Goal: Check status: Check status

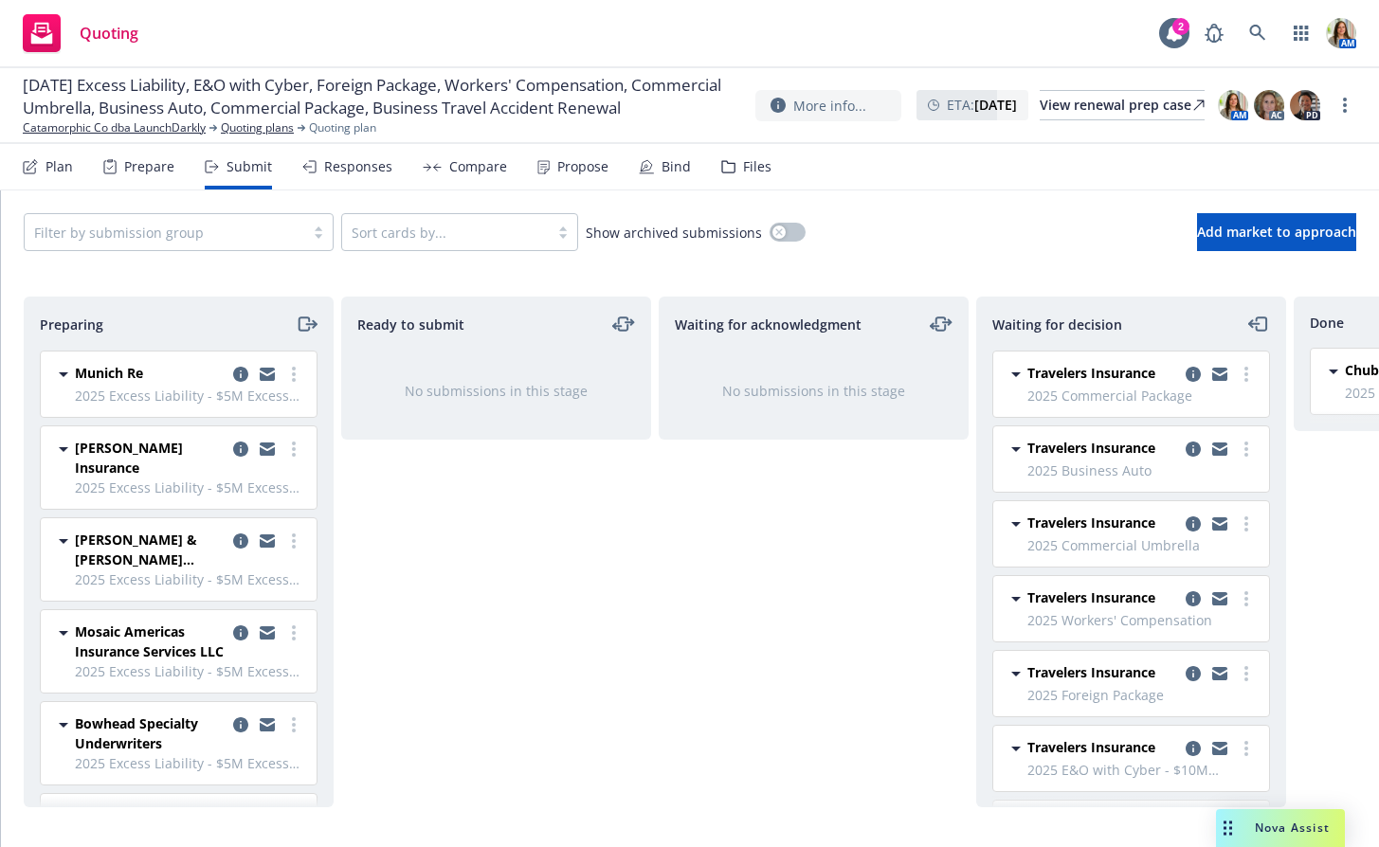
click at [372, 156] on div "Responses" at bounding box center [347, 166] width 90 height 45
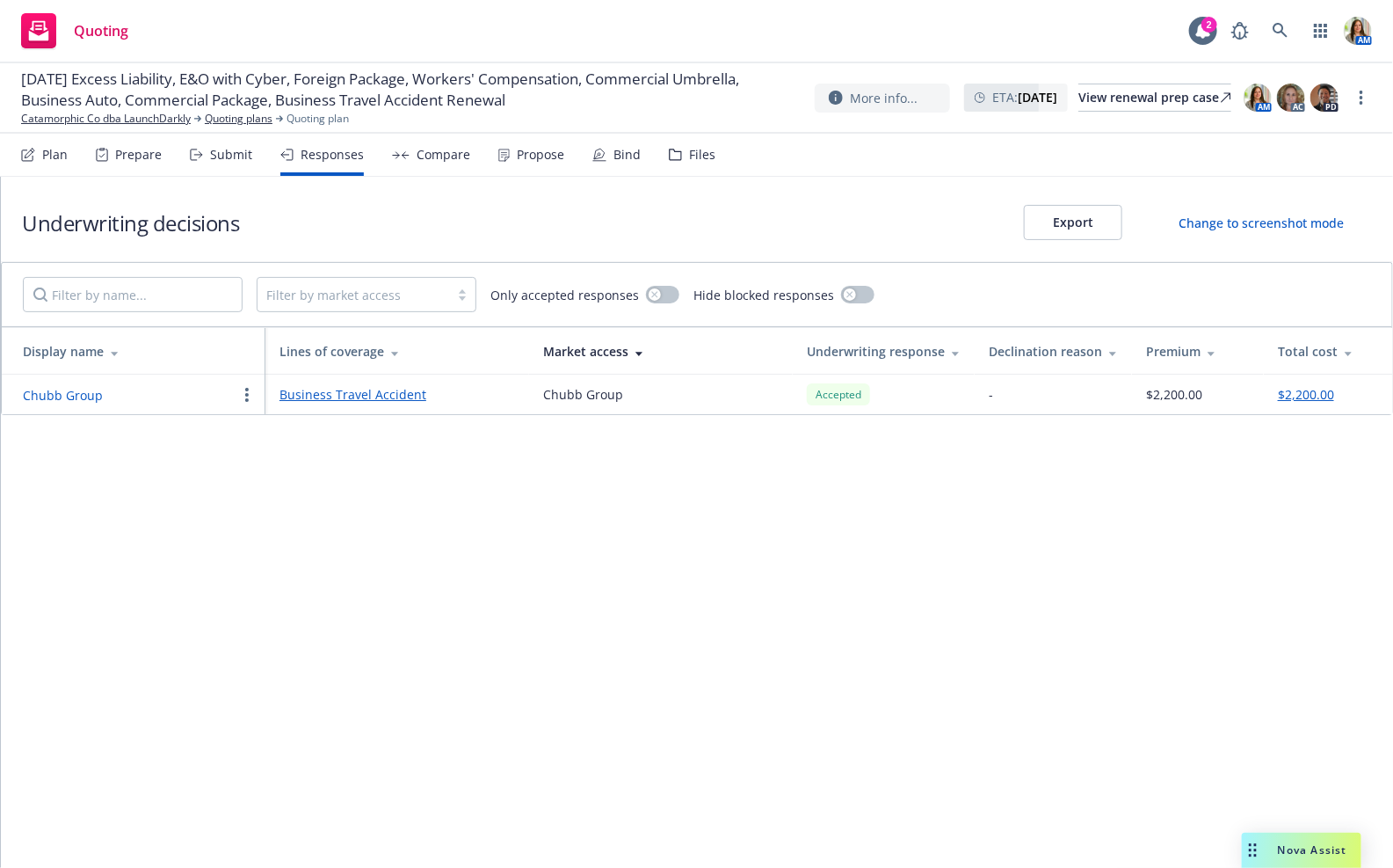
click at [216, 154] on div "Submit" at bounding box center [231, 154] width 42 height 14
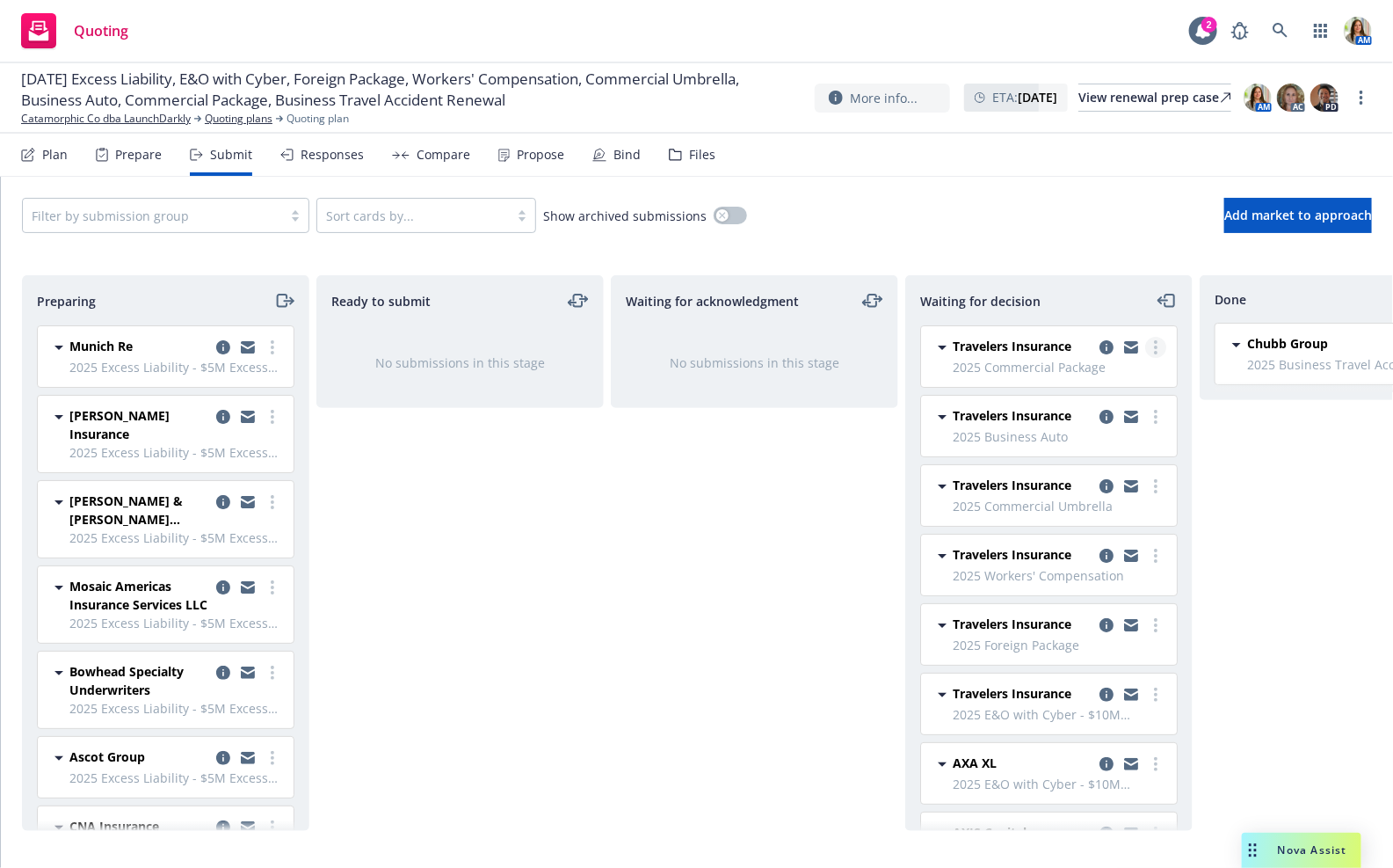
click at [1156, 340] on circle "more" at bounding box center [1157, 342] width 4 height 4
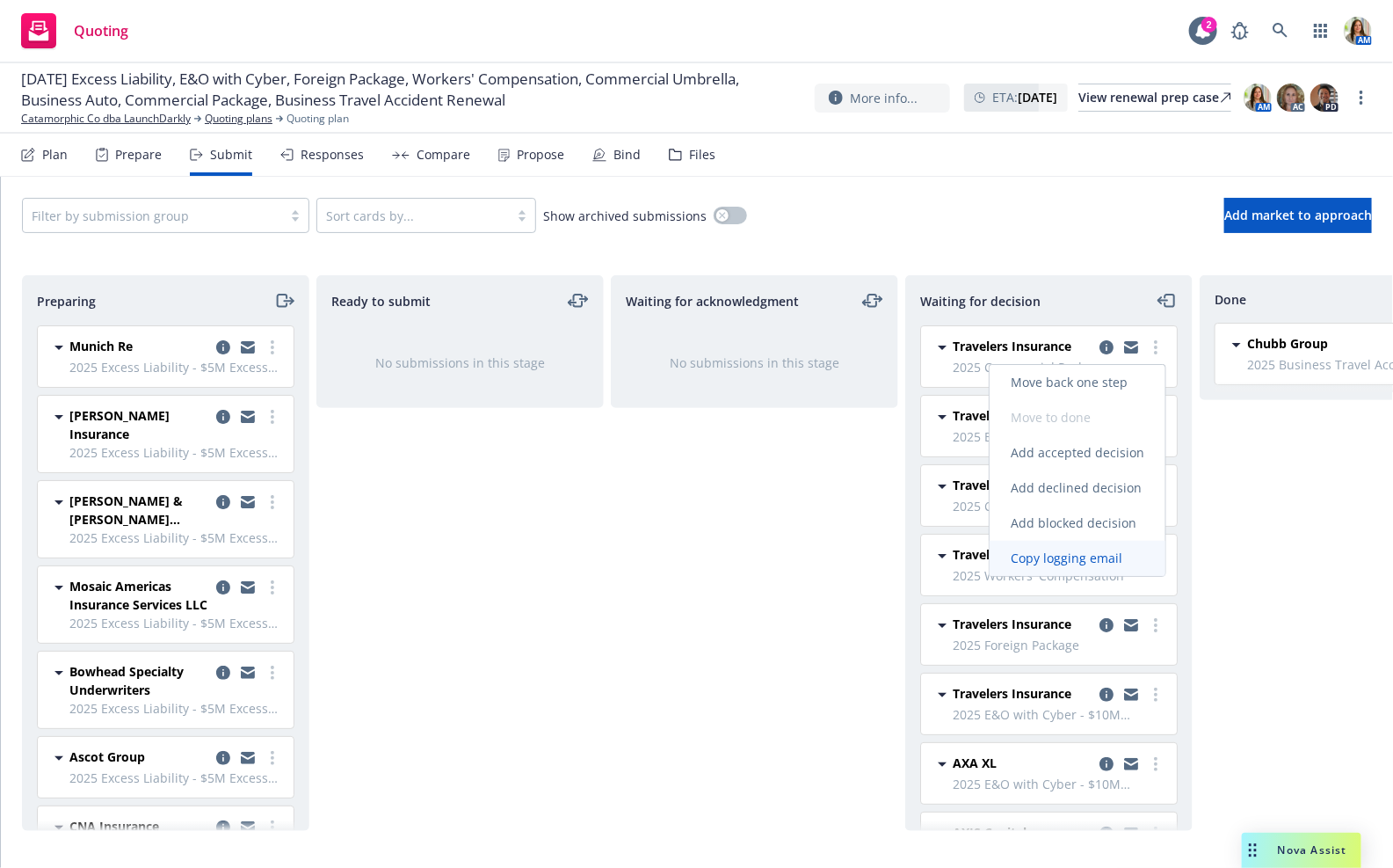
click at [1067, 546] on link "Copy logging email" at bounding box center [1078, 558] width 176 height 35
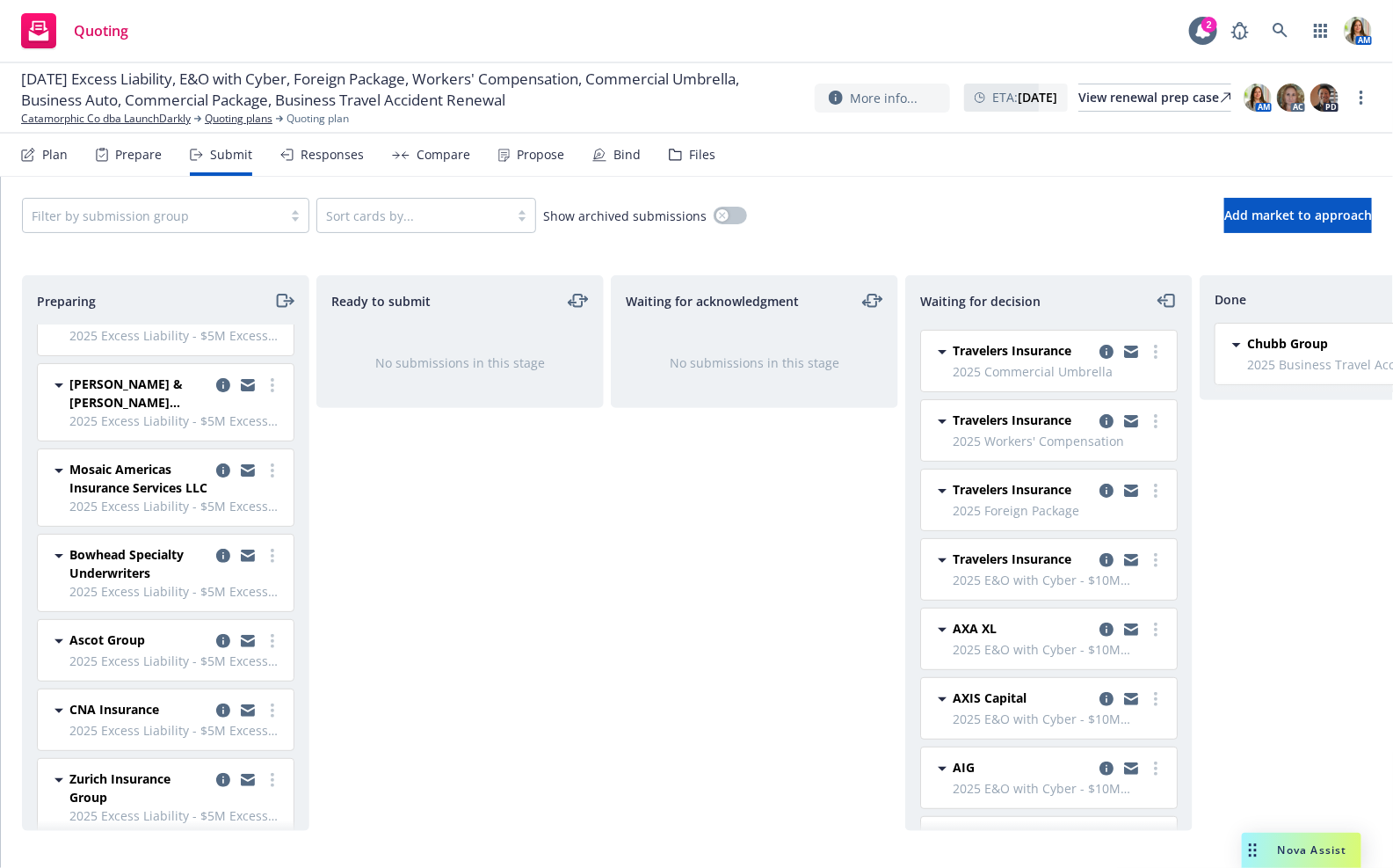
scroll to position [192, 0]
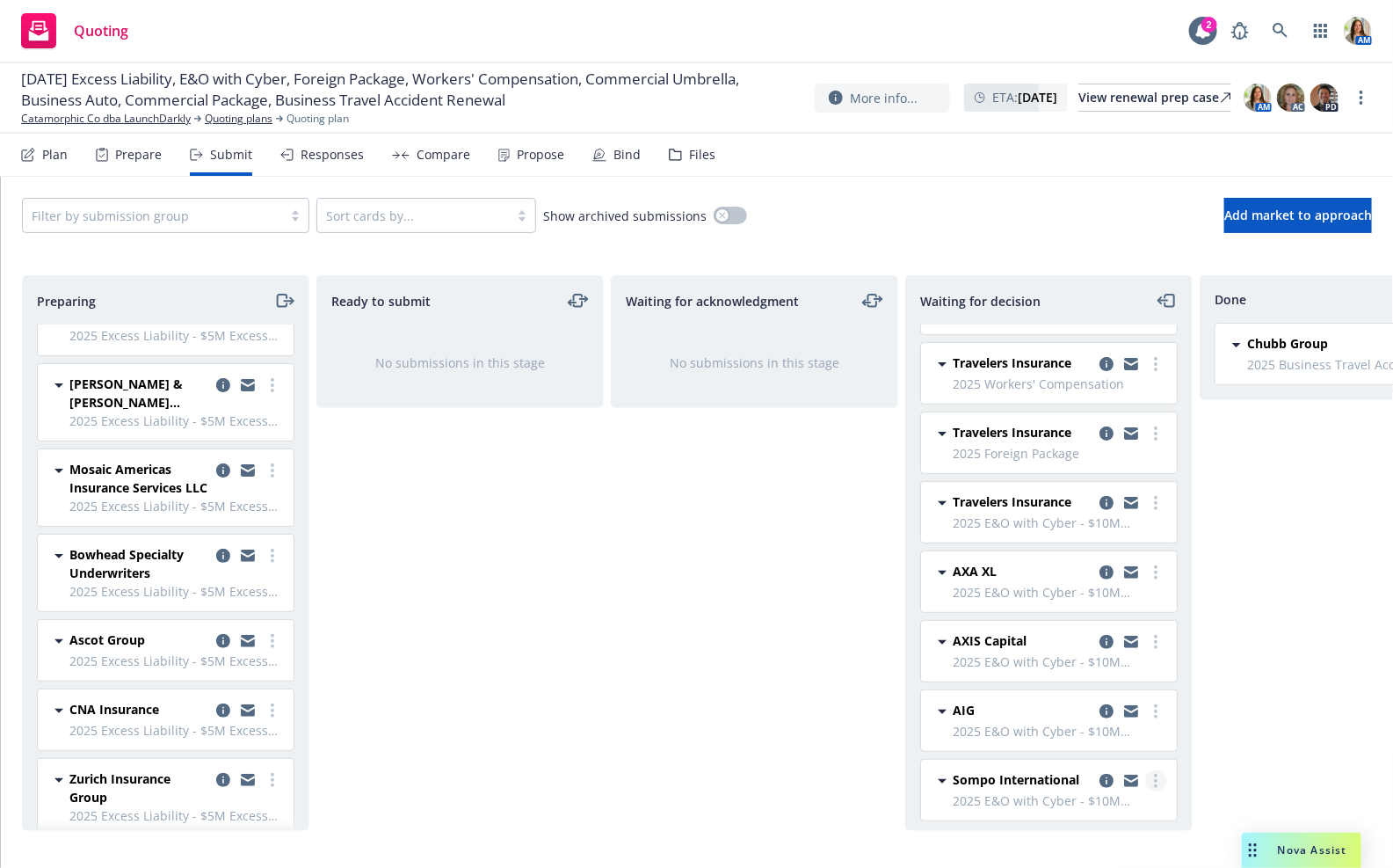
click at [1153, 770] on link "more" at bounding box center [1156, 780] width 21 height 21
click at [1104, 736] on span "Copy logging email" at bounding box center [1067, 740] width 154 height 17
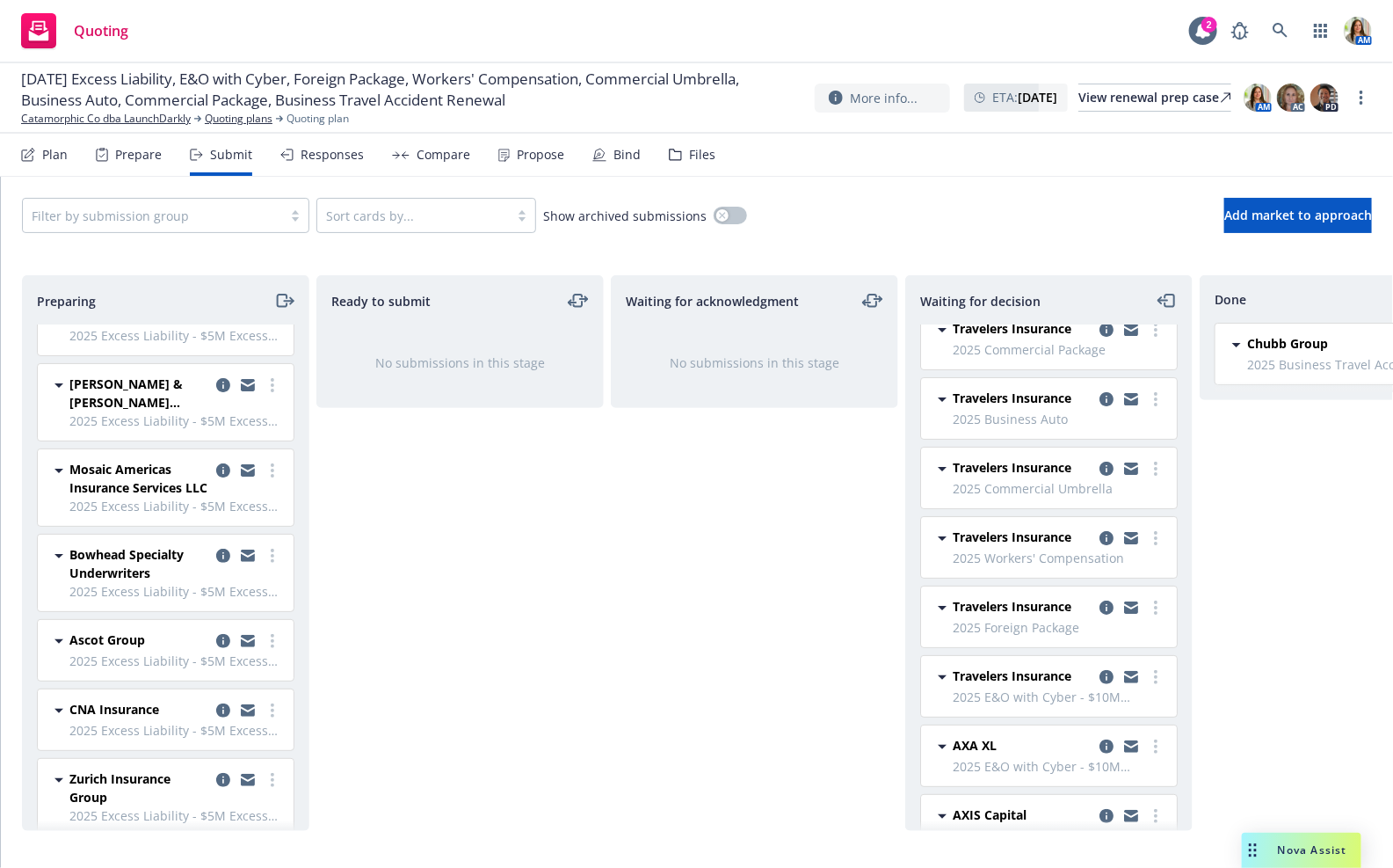
scroll to position [0, 0]
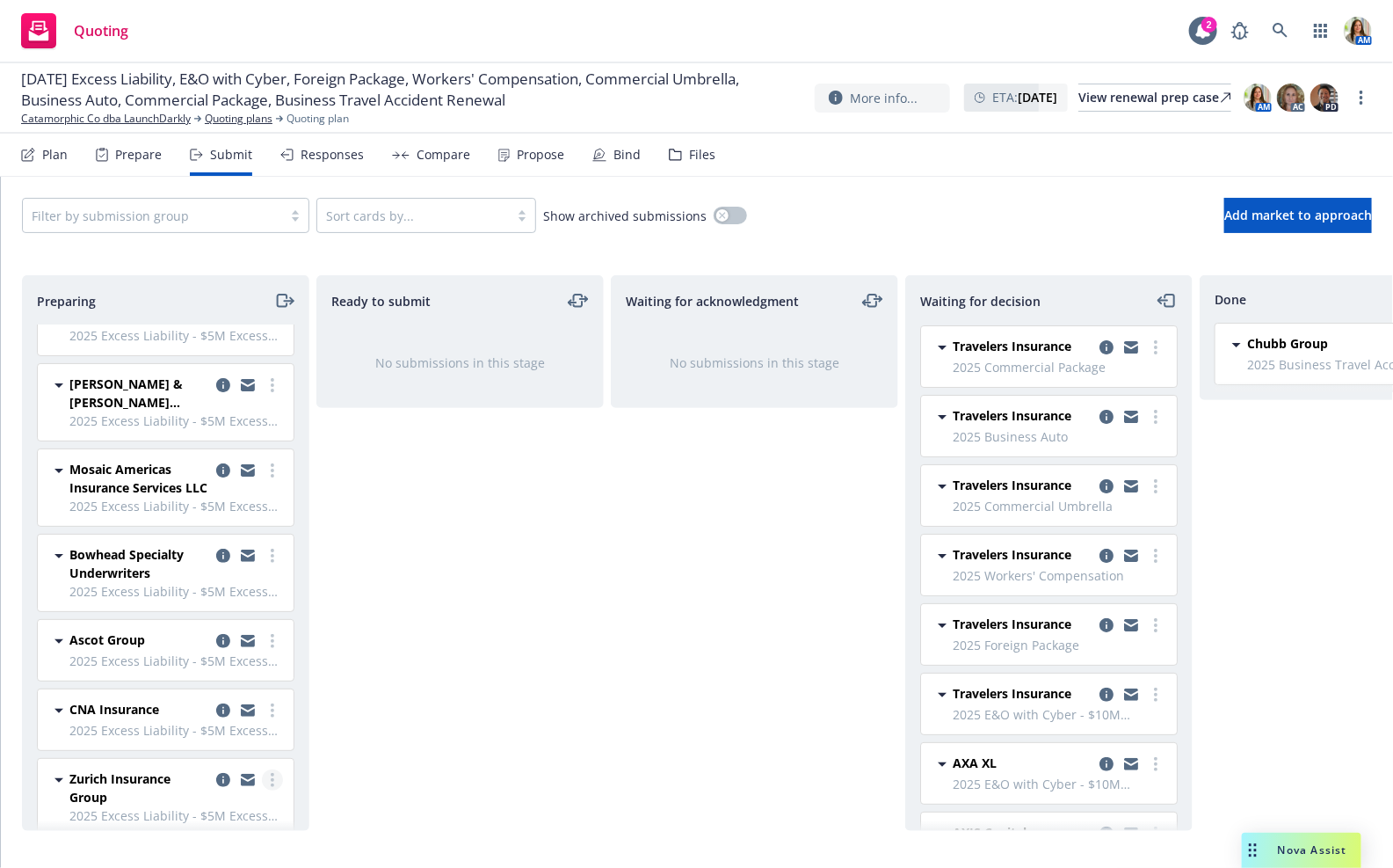
click at [275, 769] on link "more" at bounding box center [272, 779] width 21 height 21
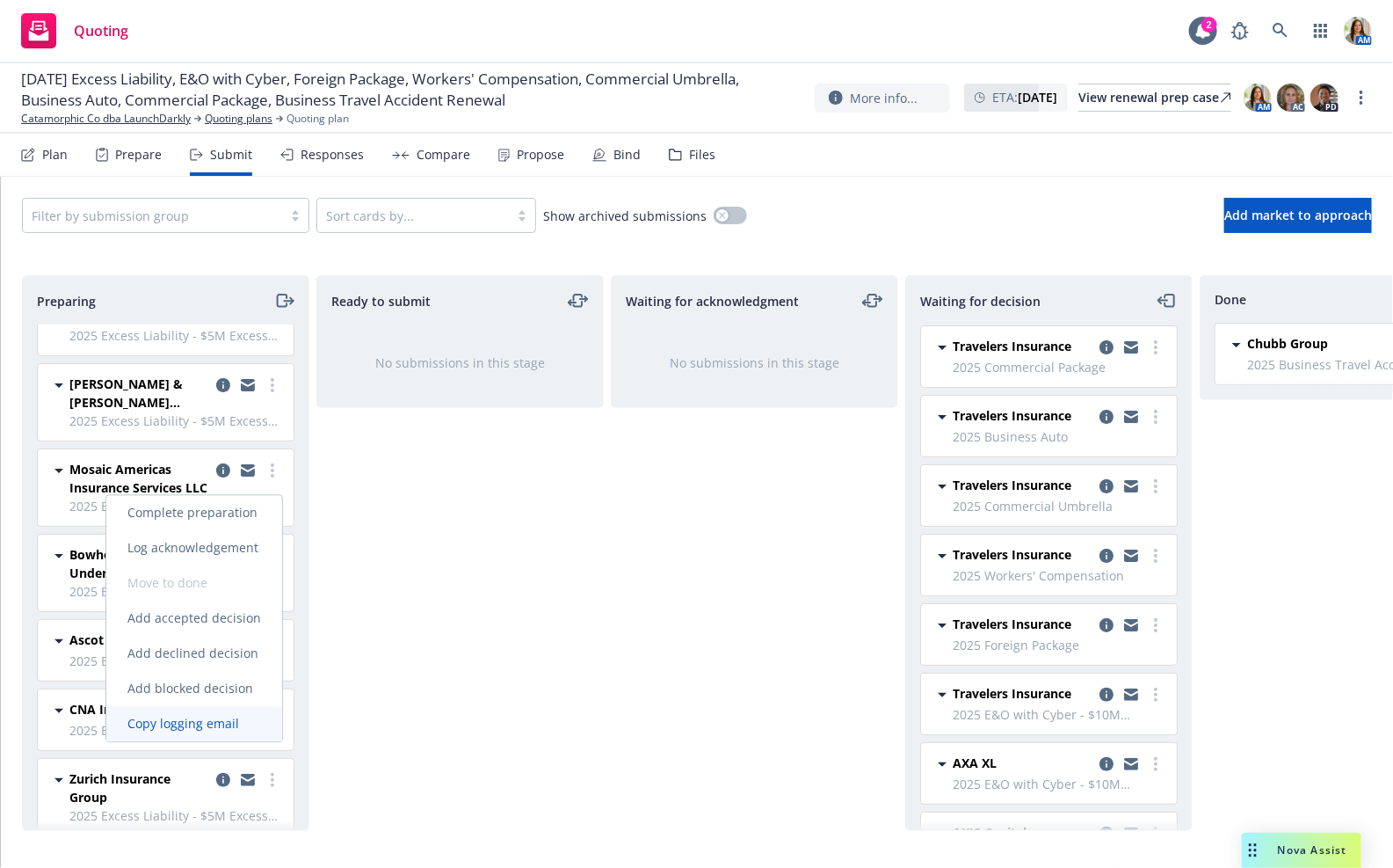
click at [237, 729] on span "Copy logging email" at bounding box center [184, 724] width 154 height 17
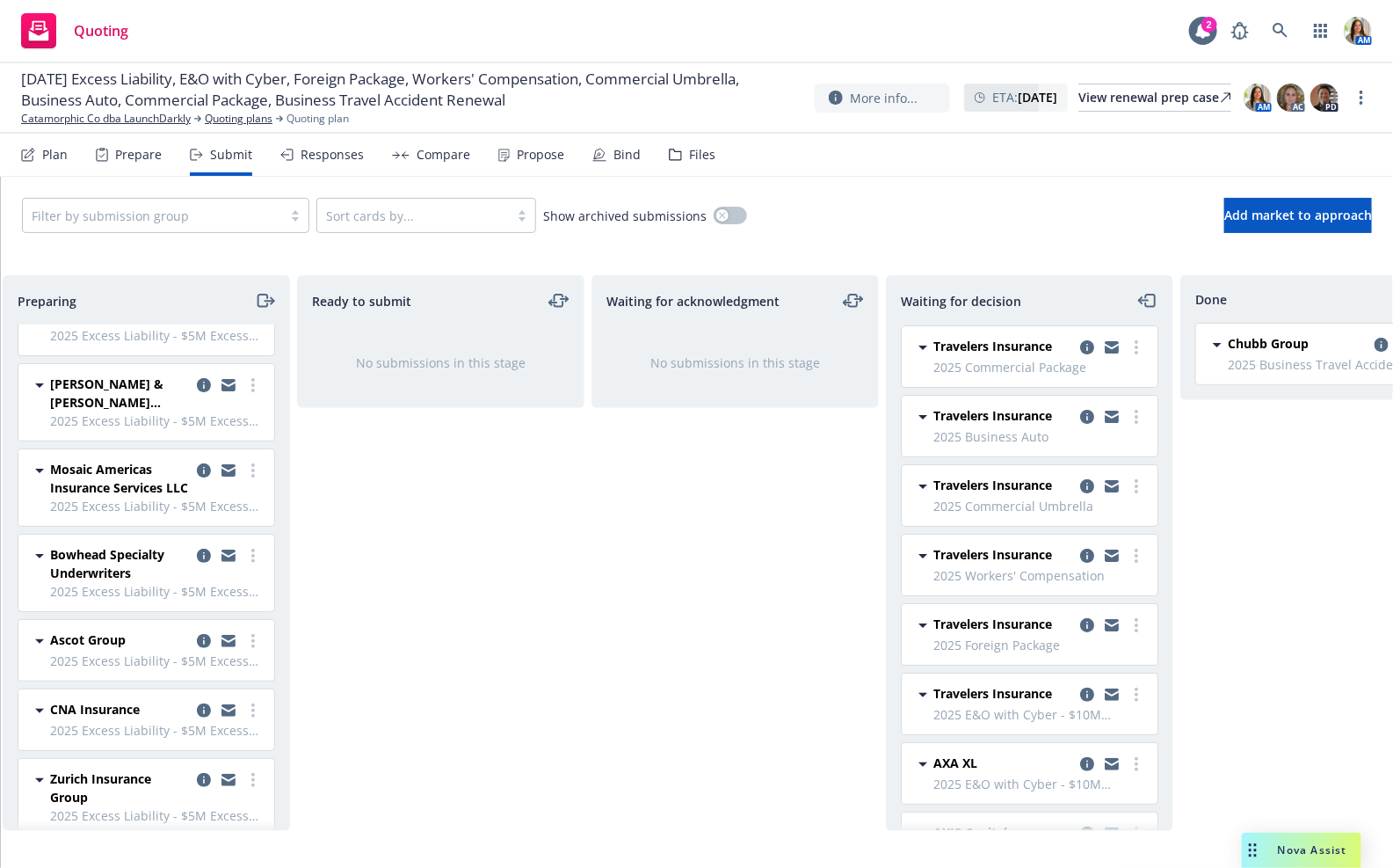
scroll to position [192, 0]
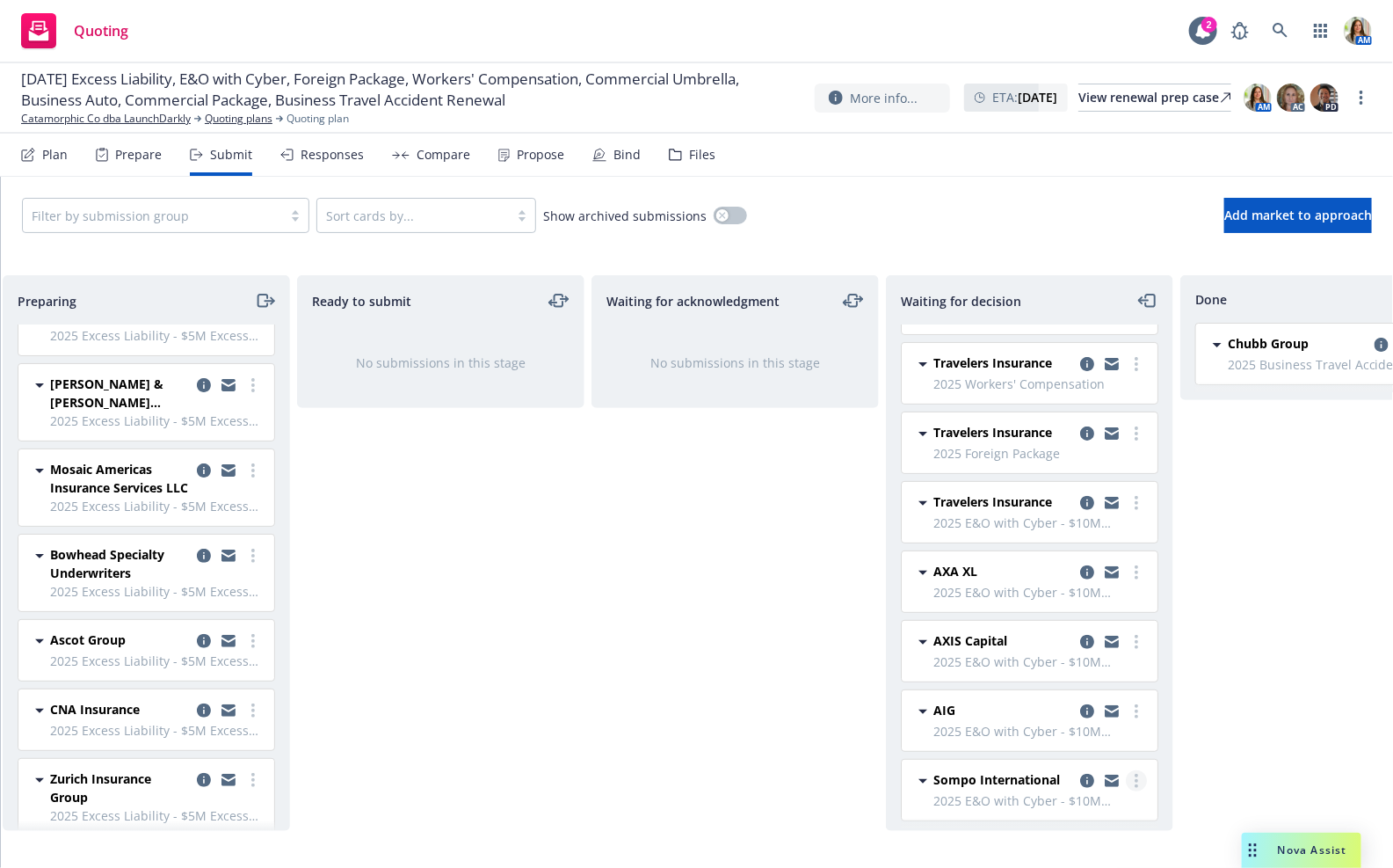
click at [1139, 772] on link "more" at bounding box center [1136, 780] width 21 height 21
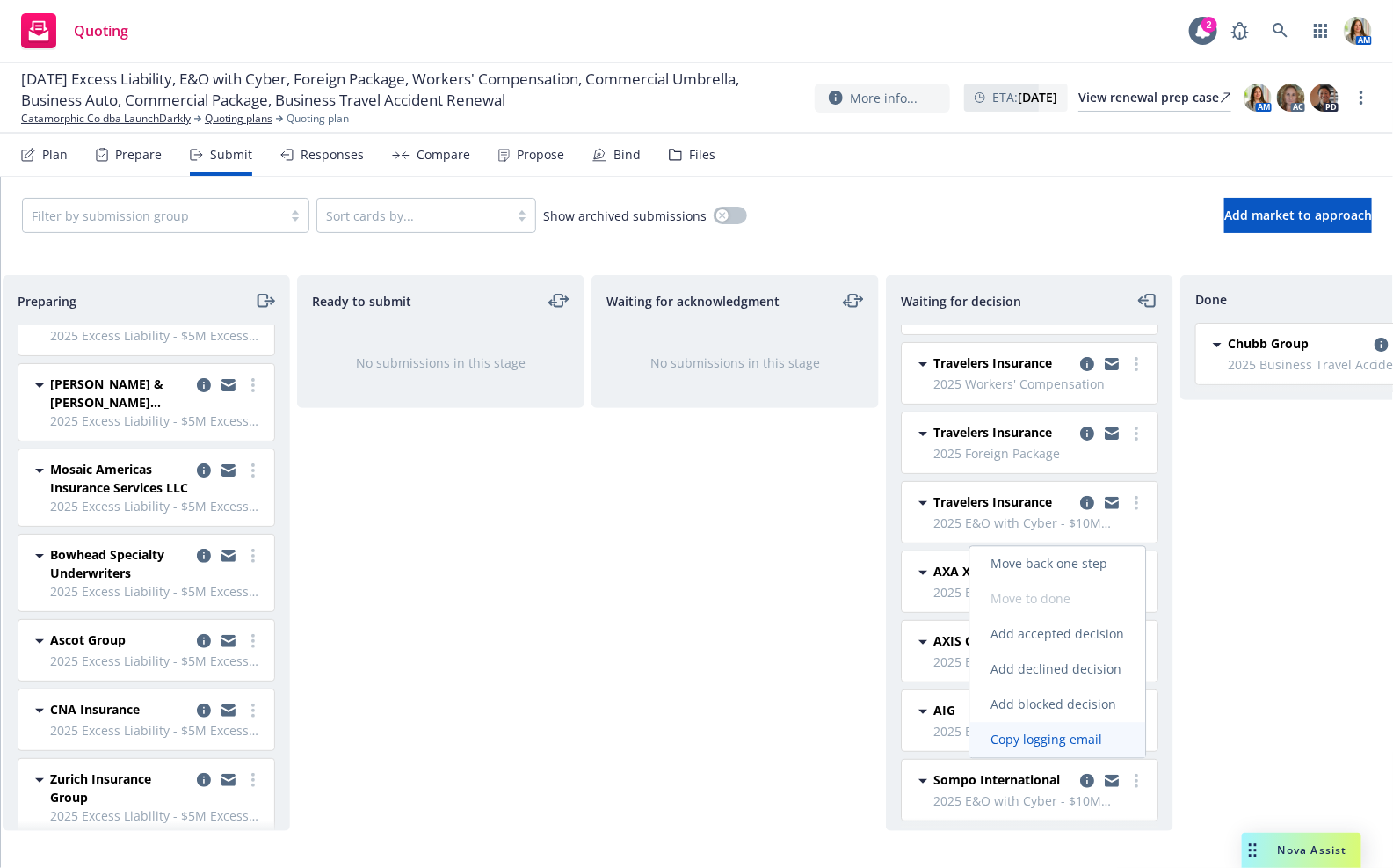
click at [1111, 738] on span "Copy logging email" at bounding box center [1047, 740] width 154 height 17
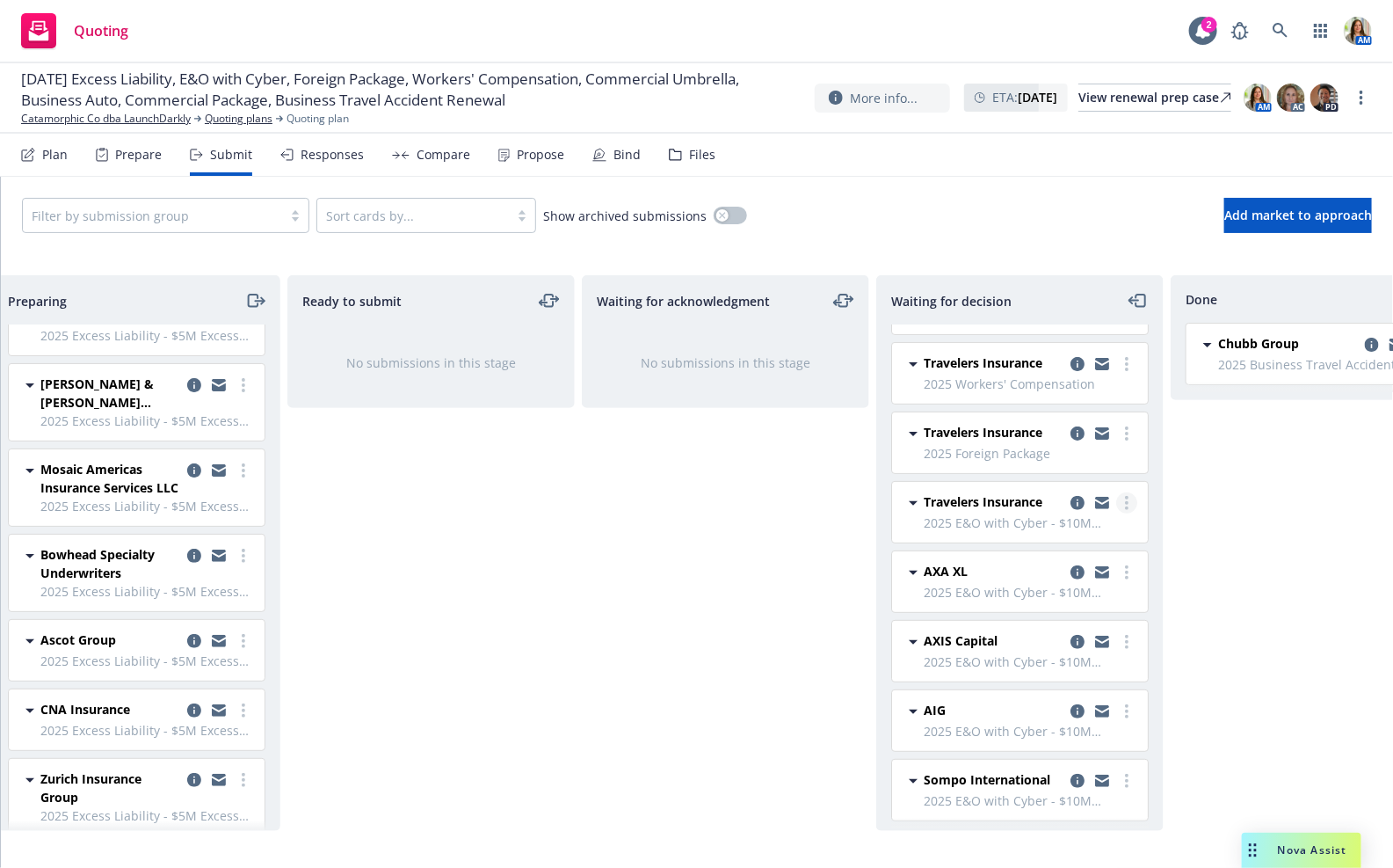
click at [1125, 501] on circle "more" at bounding box center [1127, 503] width 4 height 4
click at [1046, 700] on link "Copy logging email" at bounding box center [1049, 712] width 176 height 35
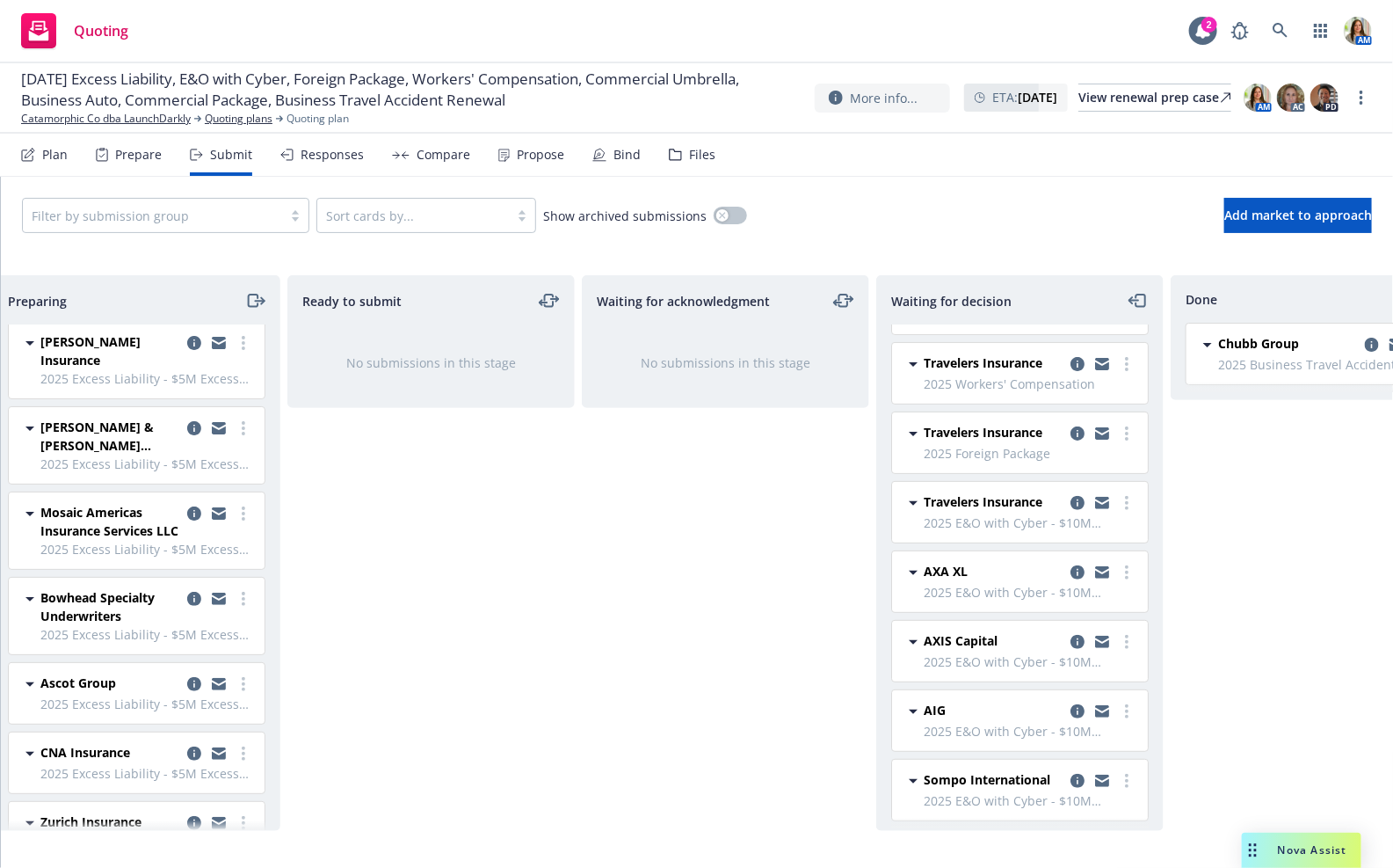
scroll to position [117, 0]
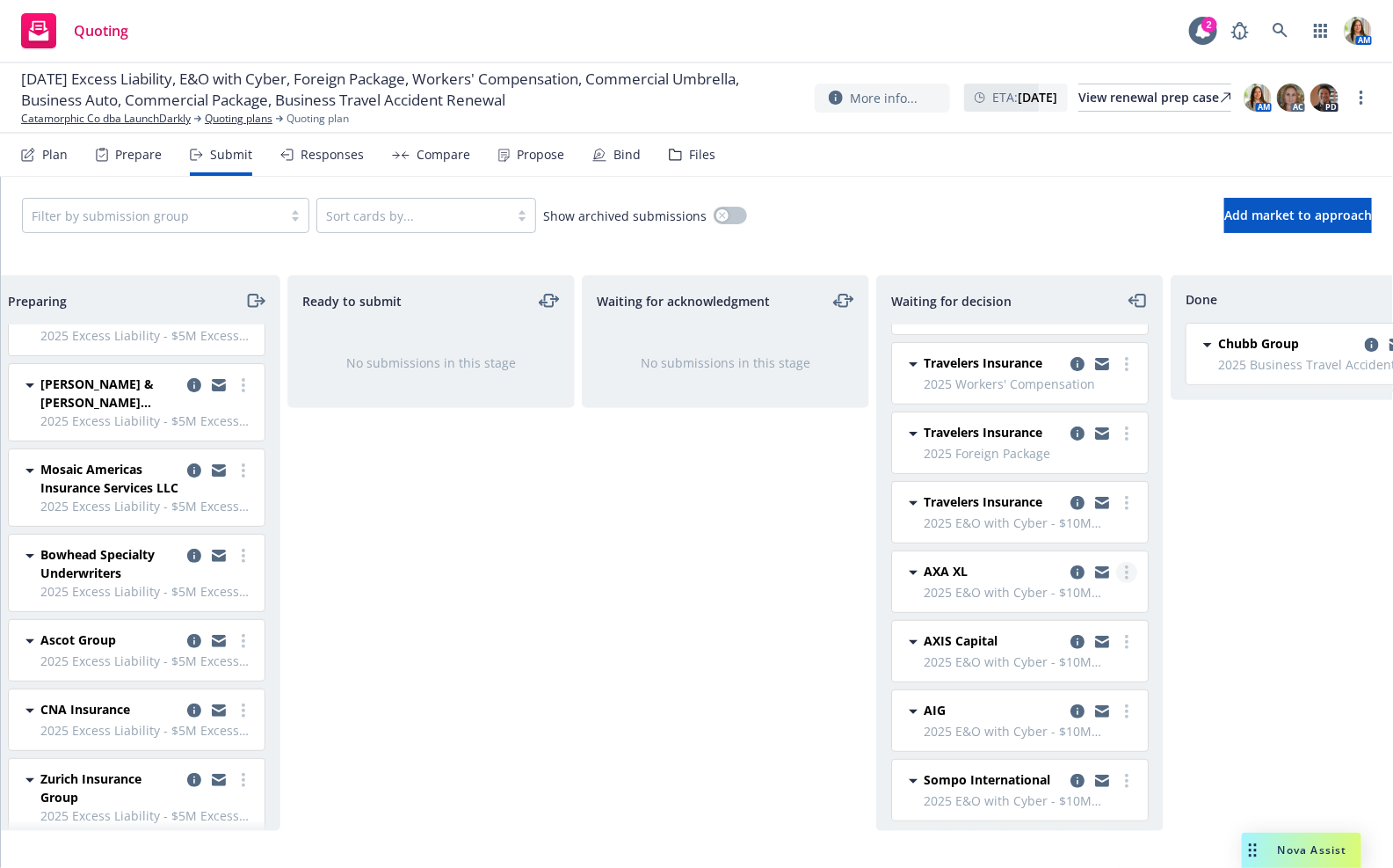
click at [1129, 568] on link "more" at bounding box center [1127, 572] width 21 height 21
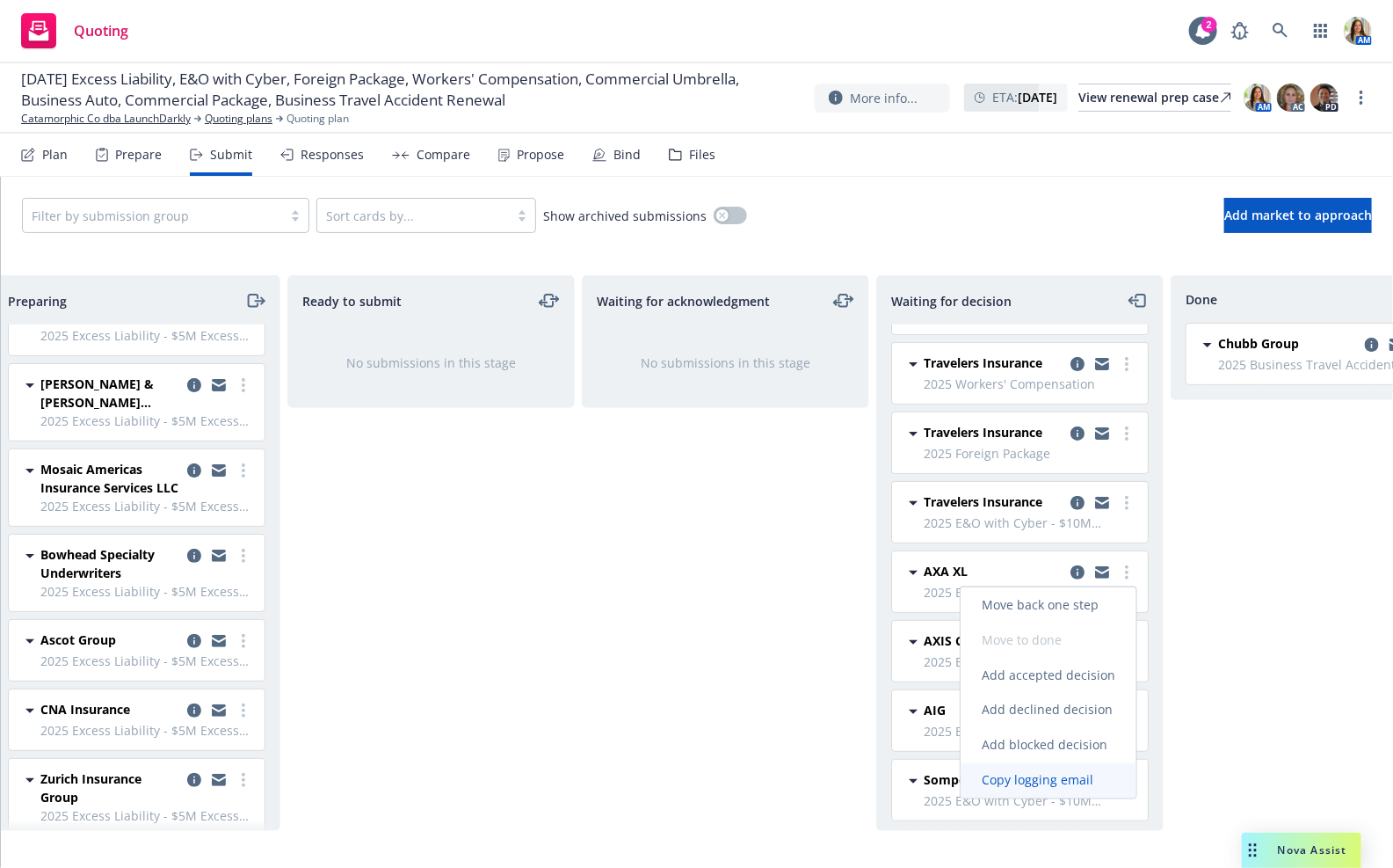
click at [1048, 774] on span "Copy logging email" at bounding box center [1038, 780] width 154 height 17
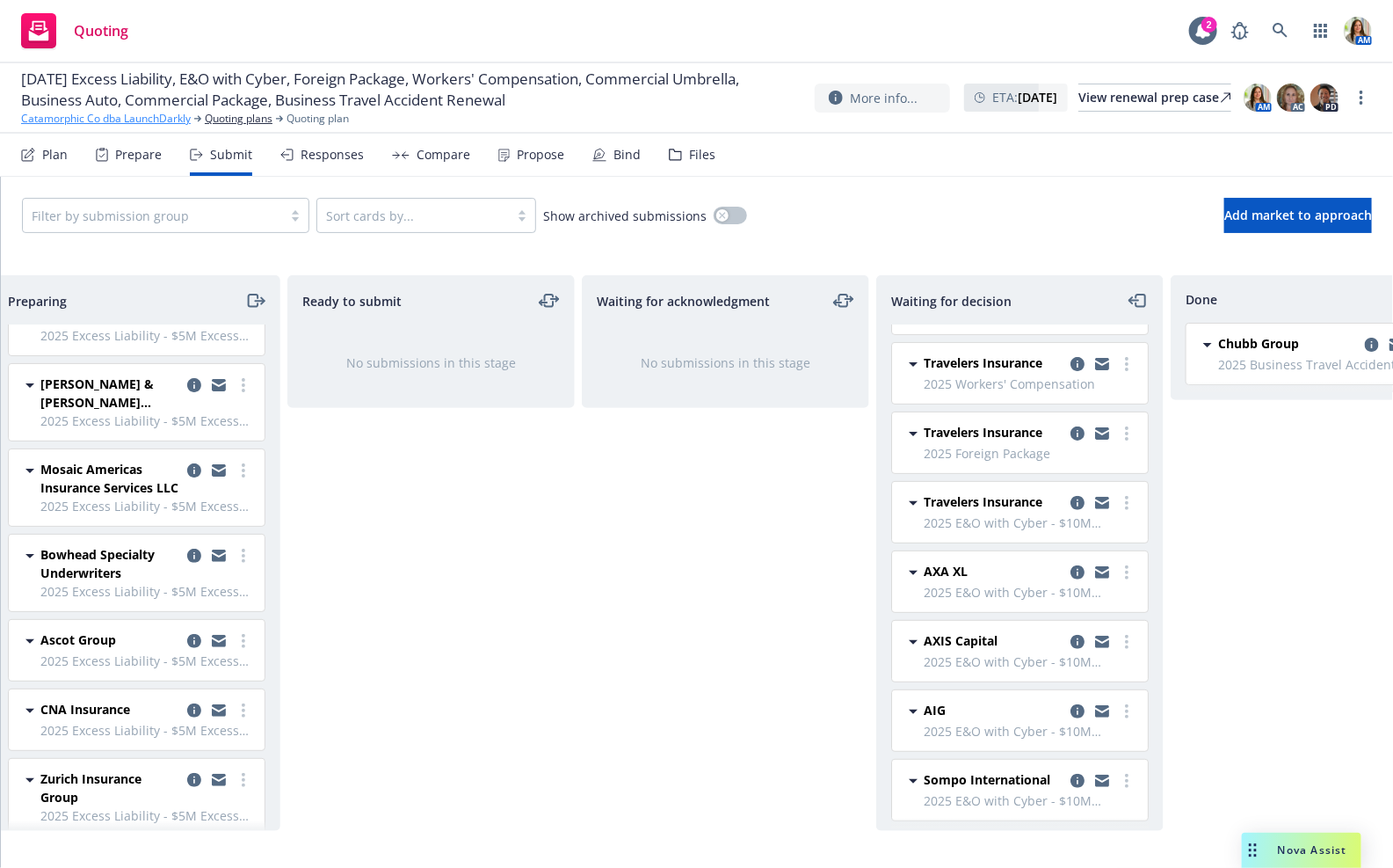
click at [134, 115] on link "Catamorphic Co dba LaunchDarkly" at bounding box center [106, 118] width 170 height 16
